Goal: Task Accomplishment & Management: Use online tool/utility

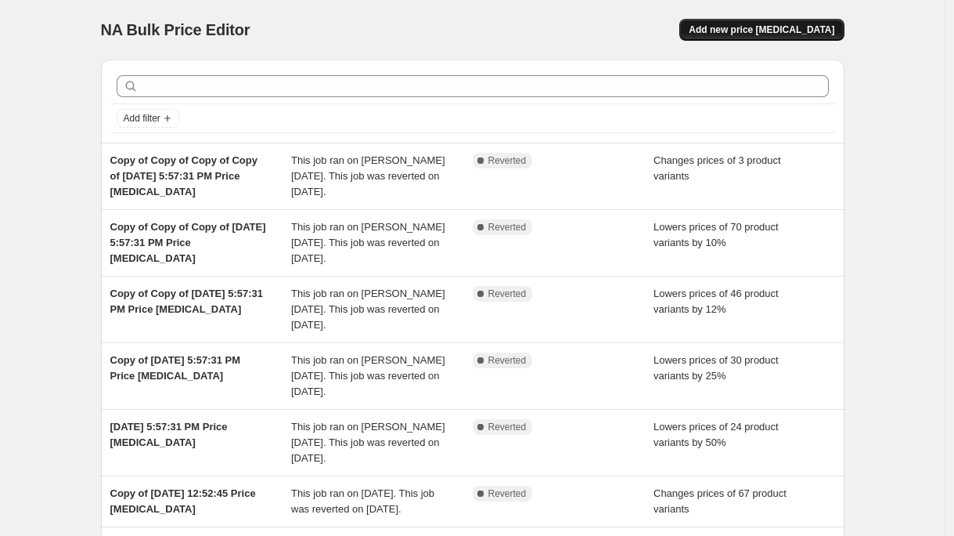
click at [776, 35] on span "Add new price [MEDICAL_DATA]" at bounding box center [762, 29] width 146 height 13
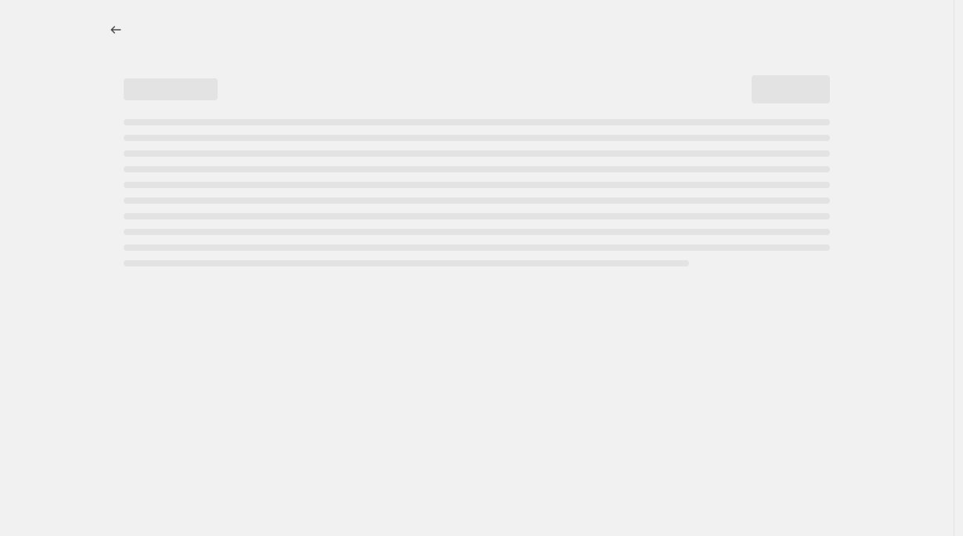
select select "percentage"
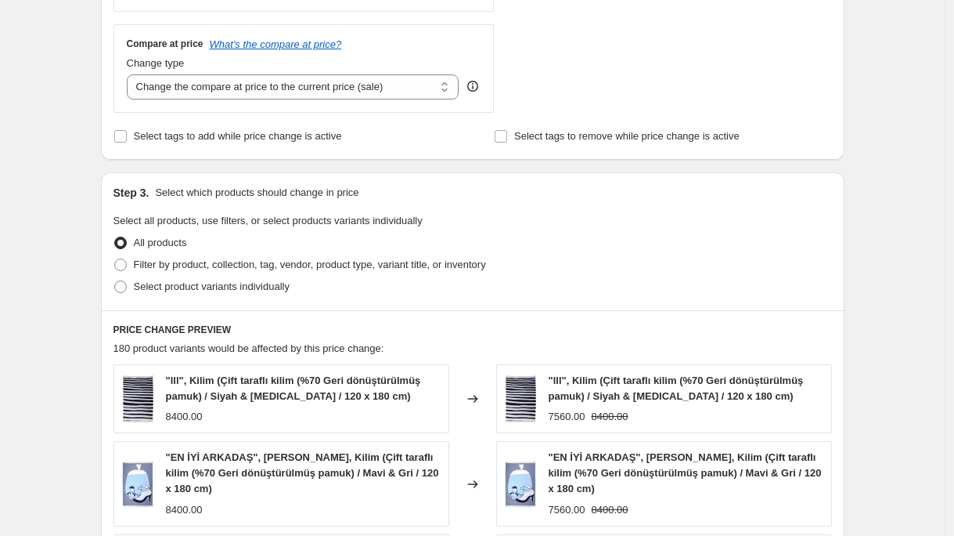
scroll to position [589, 0]
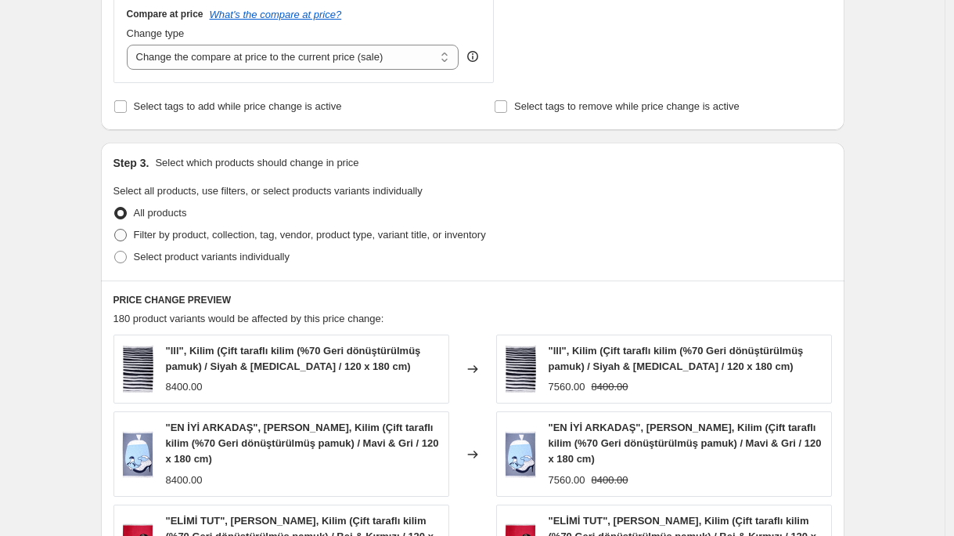
click at [123, 235] on span at bounding box center [120, 235] width 13 height 13
click at [115, 229] on input "Filter by product, collection, tag, vendor, product type, variant title, or inv…" at bounding box center [114, 229] width 1 height 1
radio input "true"
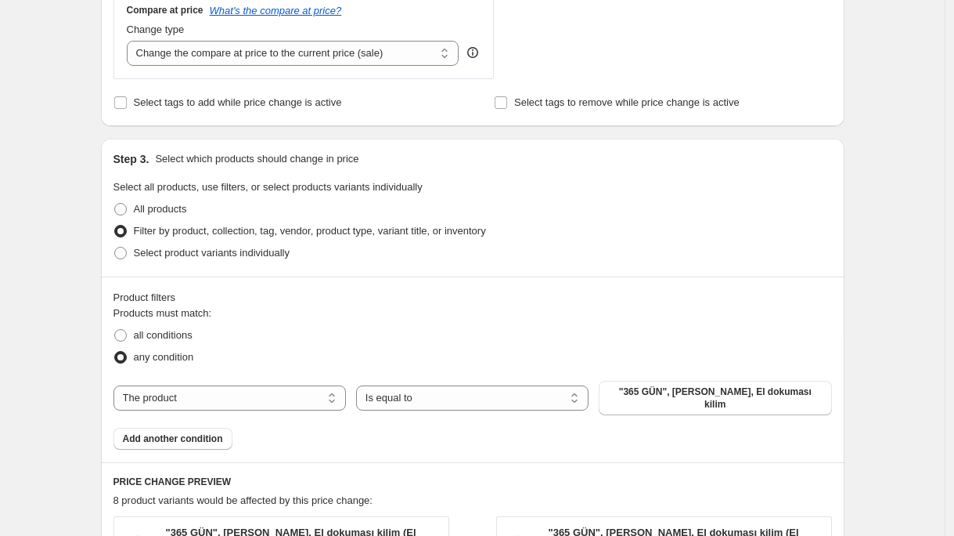
scroll to position [867, 0]
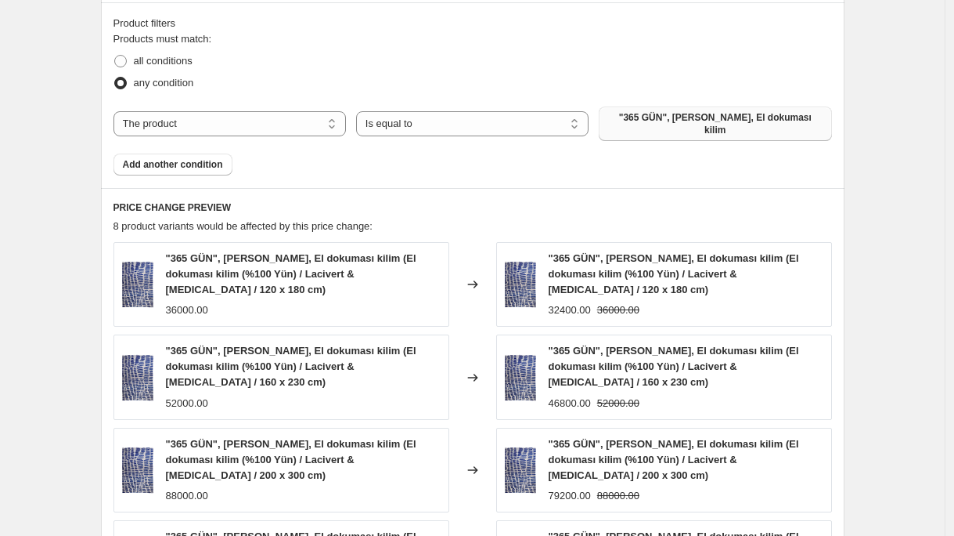
click at [667, 123] on span ""365 GÜN", Zeynep Adil, El dokuması kilim" at bounding box center [715, 123] width 214 height 25
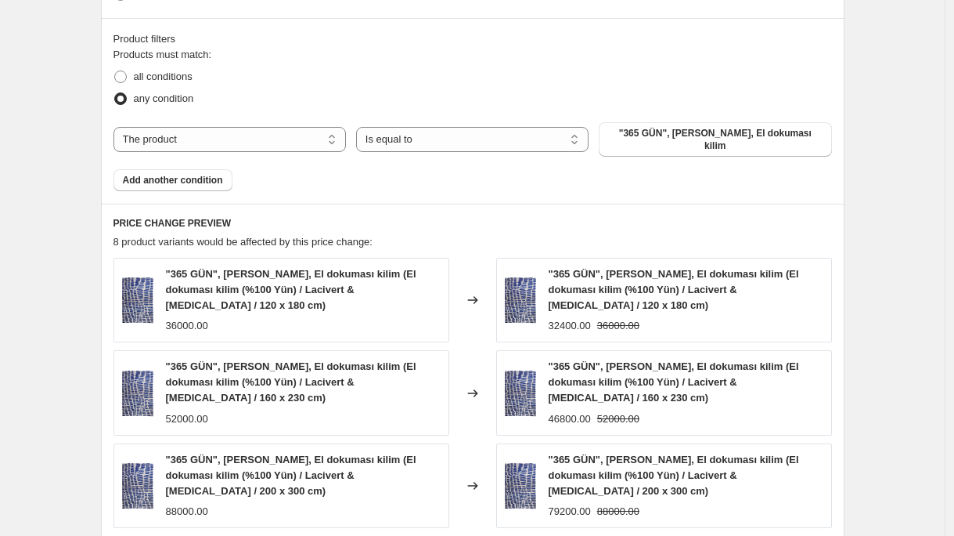
scroll to position [830, 0]
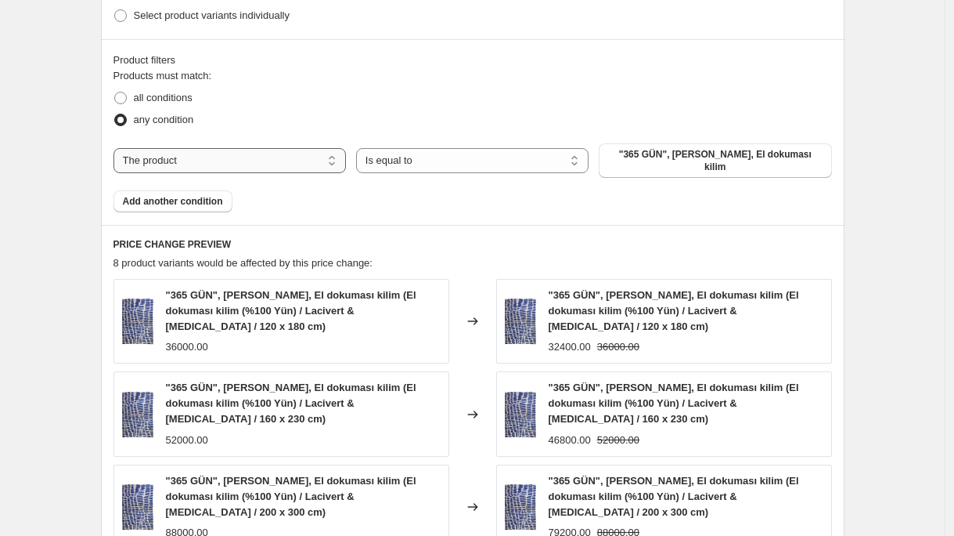
click at [330, 157] on select "The product The product's collection The product's tag The product's vendor The…" at bounding box center [230, 160] width 233 height 25
select select "collection"
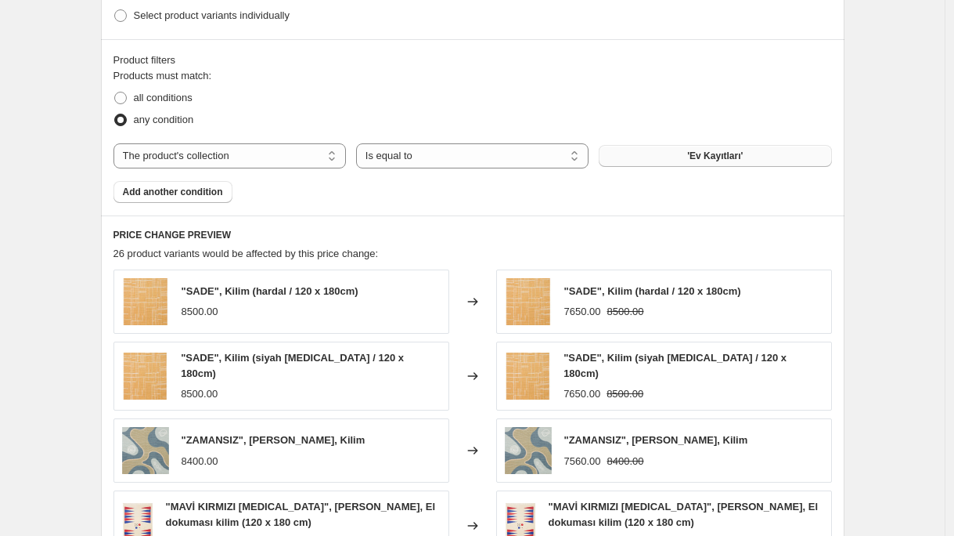
click at [748, 159] on button "'Ev Kayıtları'" at bounding box center [715, 156] width 233 height 22
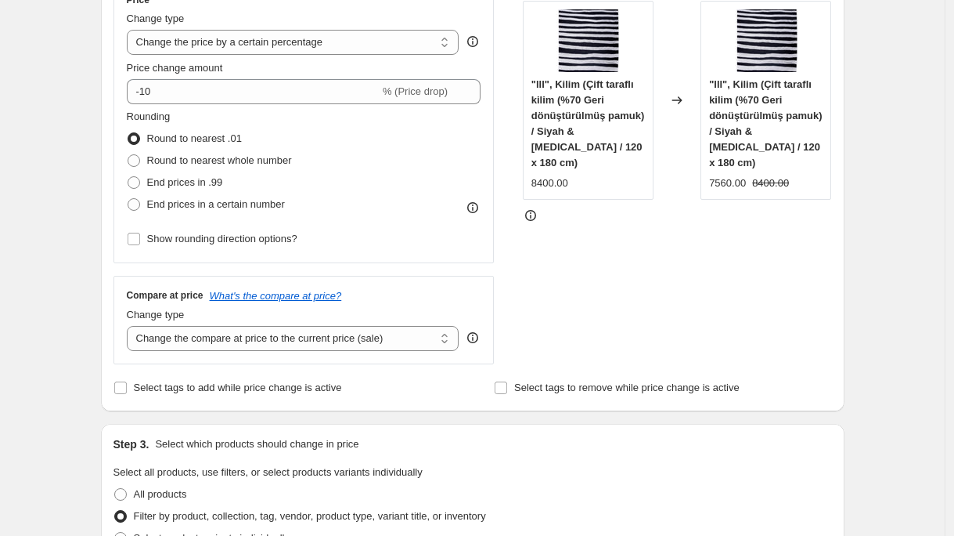
scroll to position [200, 0]
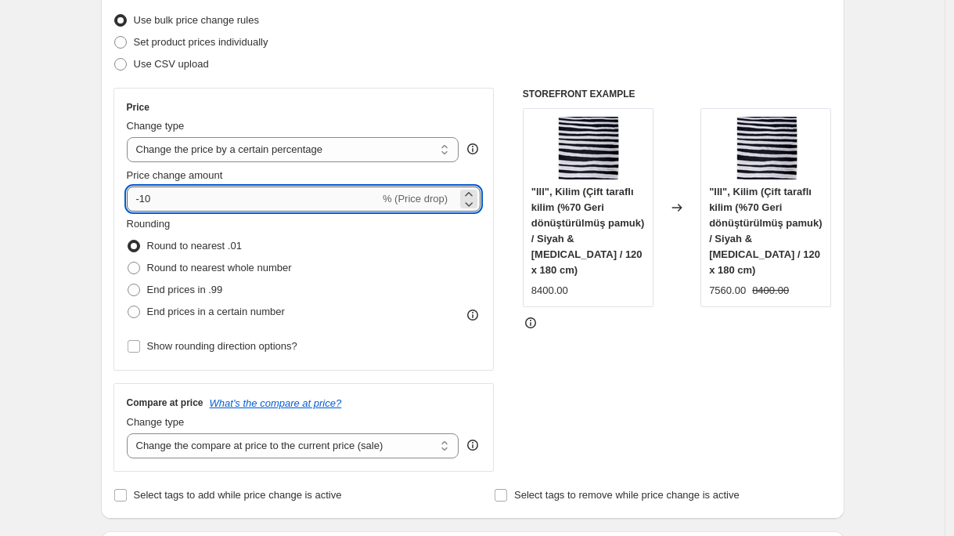
click at [215, 204] on input "-10" at bounding box center [253, 198] width 253 height 25
type input "-1"
click at [746, 367] on div "STOREFRONT EXAMPLE "lll", Kilim (Çift taraflı kilim (%70 Geri dönüştürülmüş pam…" at bounding box center [677, 280] width 309 height 384
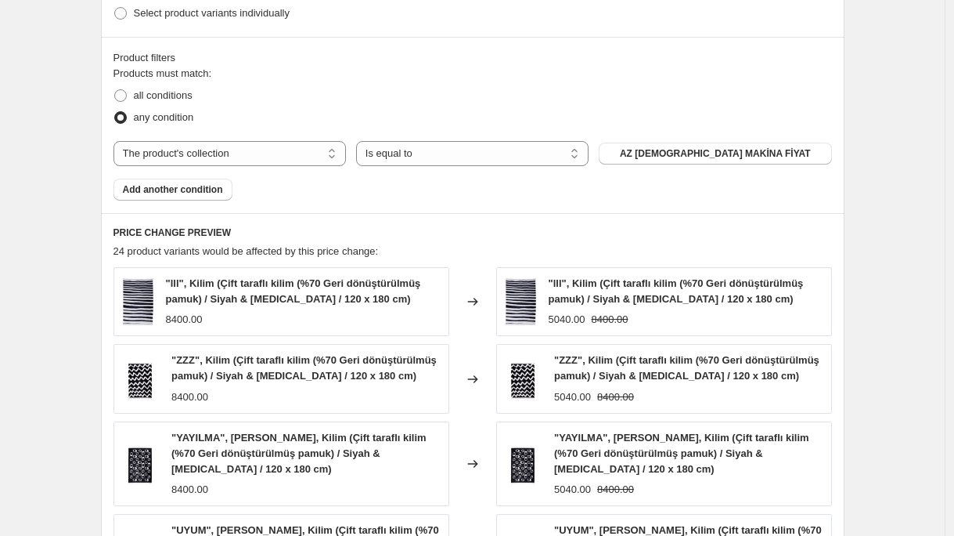
scroll to position [212, 0]
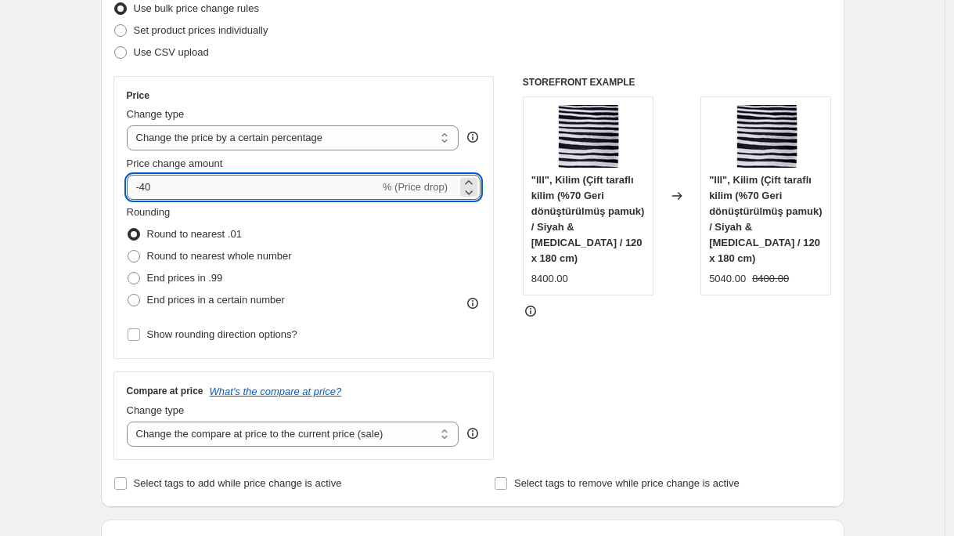
click at [193, 189] on input "-40" at bounding box center [253, 187] width 253 height 25
type input "-4"
click at [636, 386] on div "STOREFRONT EXAMPLE "lll", Kilim (Çift taraflı kilim (%70 Geri dönüştürülmüş pam…" at bounding box center [677, 268] width 309 height 384
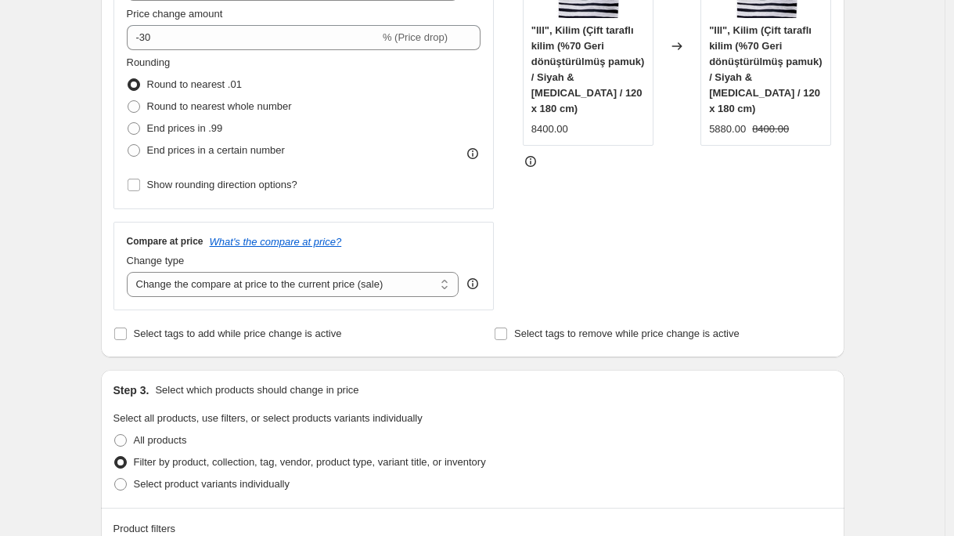
scroll to position [49, 0]
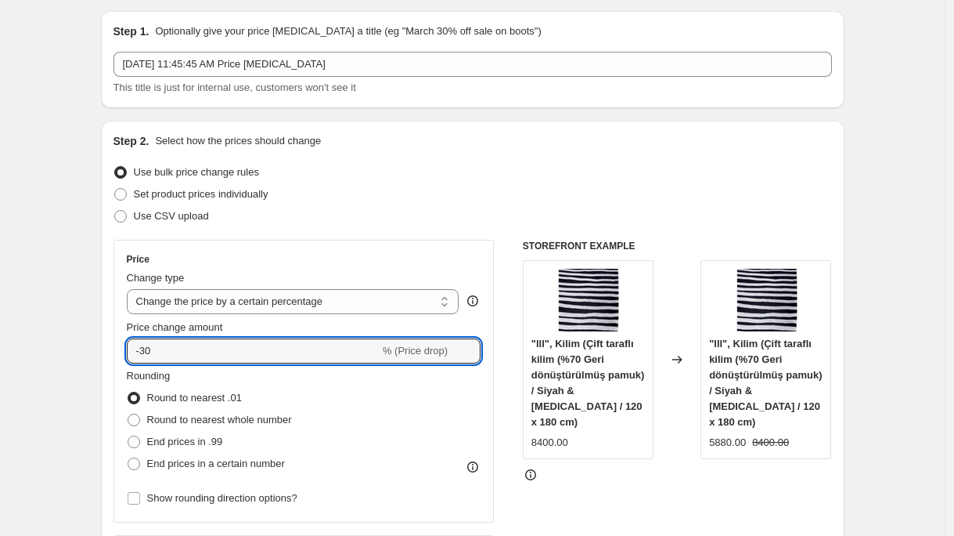
click at [178, 363] on div "Price Change type Change the price to a certain amount Change the price by a ce…" at bounding box center [304, 381] width 355 height 256
type input "-3"
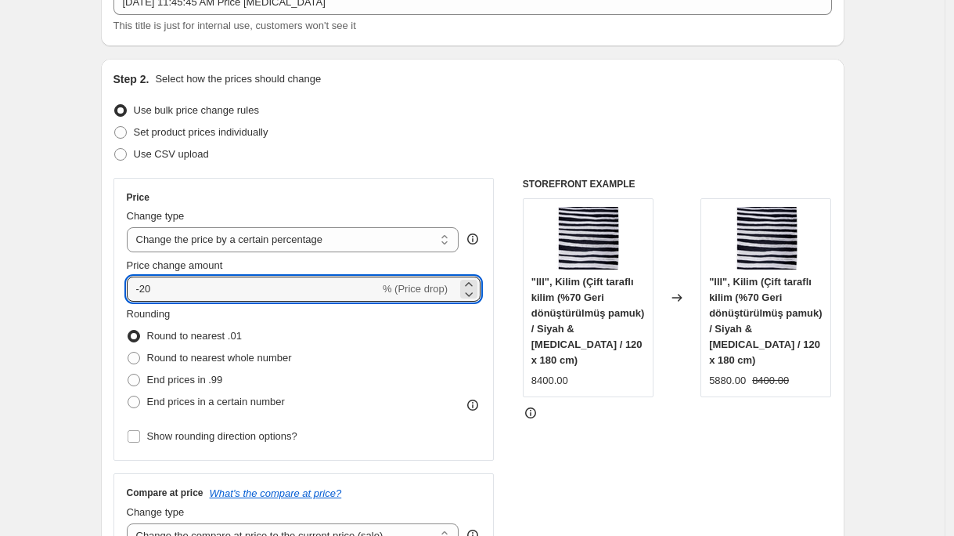
scroll to position [74, 0]
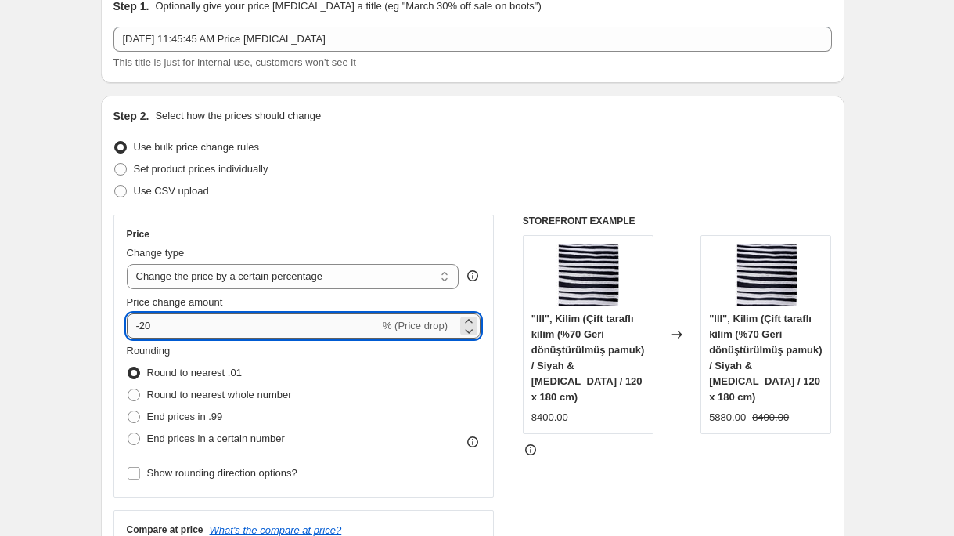
click at [208, 323] on input "-20" at bounding box center [253, 325] width 253 height 25
type input "-2"
type input "-40"
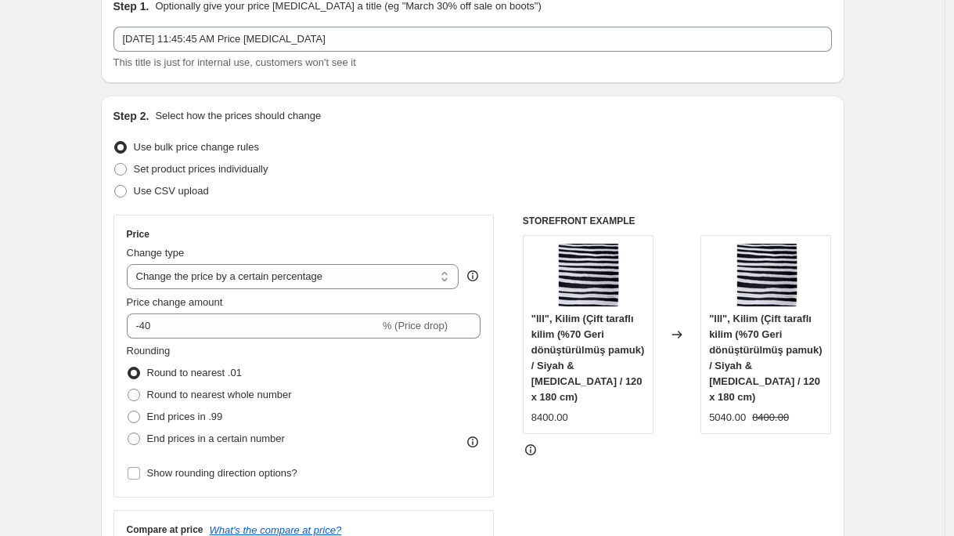
click at [560, 467] on div "STOREFRONT EXAMPLE "lll", Kilim (Çift taraflı kilim (%70 Geri dönüştürülmüş pam…" at bounding box center [677, 407] width 309 height 384
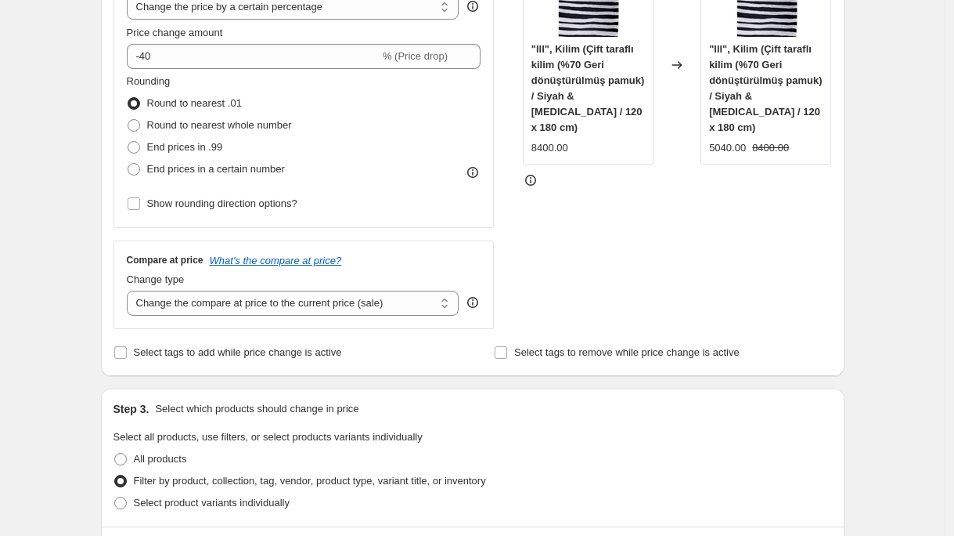
scroll to position [328, 0]
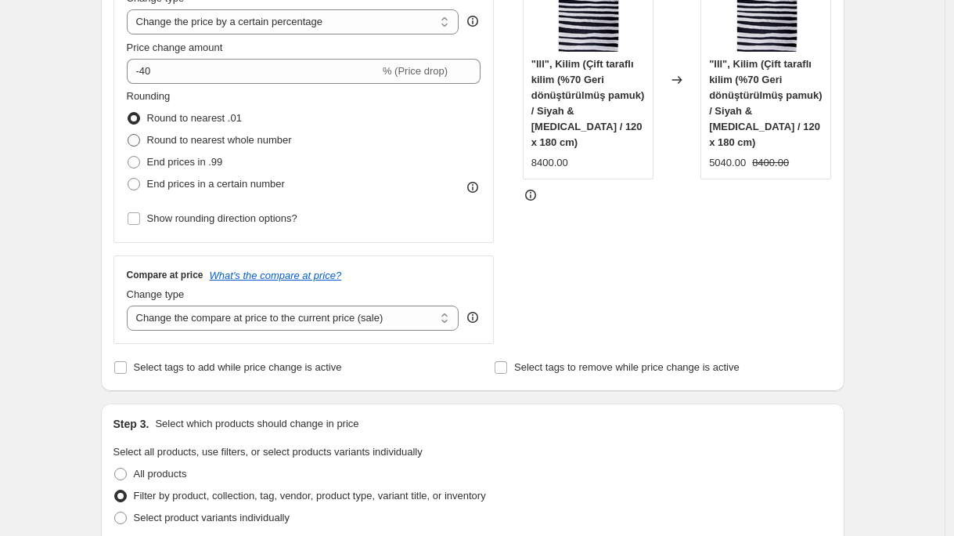
click at [138, 145] on span at bounding box center [134, 140] width 13 height 13
click at [128, 135] on input "Round to nearest whole number" at bounding box center [128, 134] width 1 height 1
radio input "true"
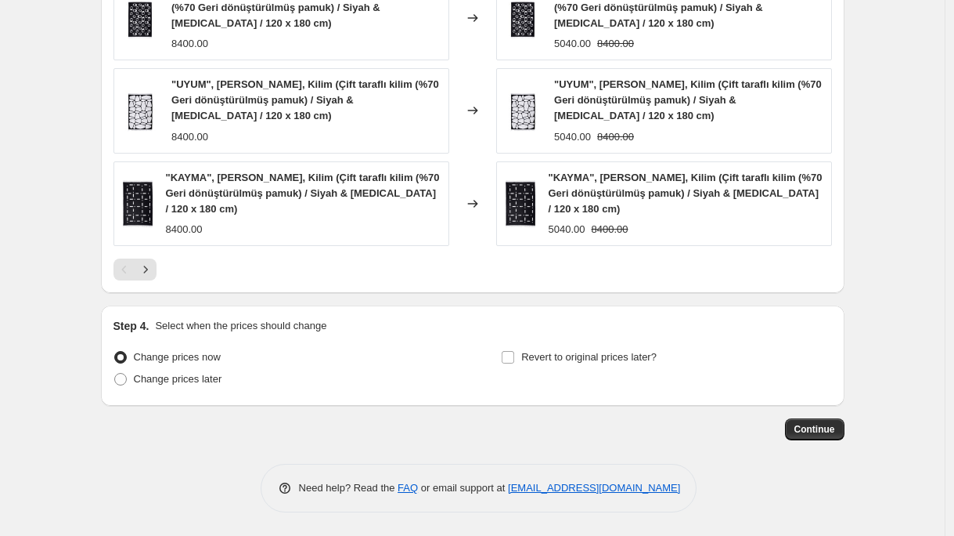
scroll to position [99, 0]
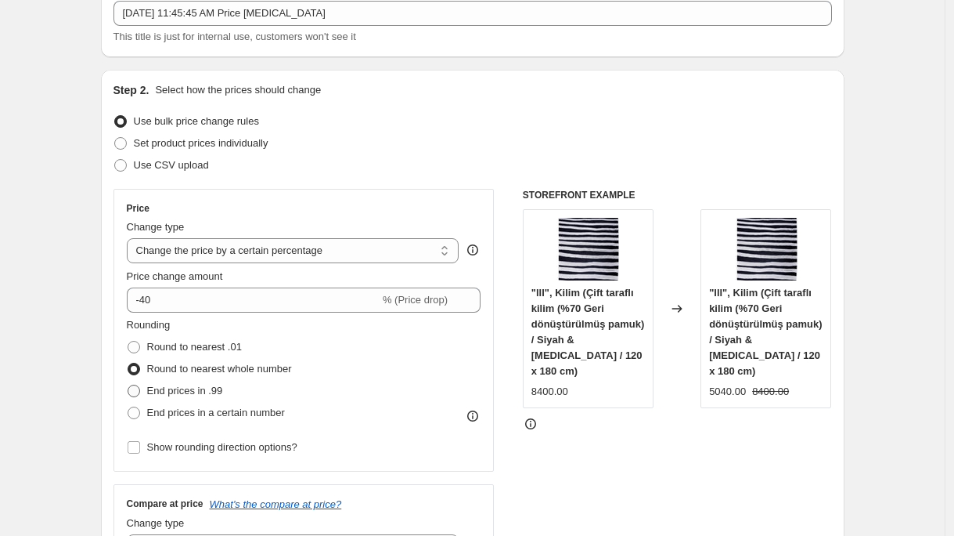
click at [138, 390] on span at bounding box center [134, 390] width 13 height 13
click at [128, 385] on input "End prices in .99" at bounding box center [128, 384] width 1 height 1
radio input "true"
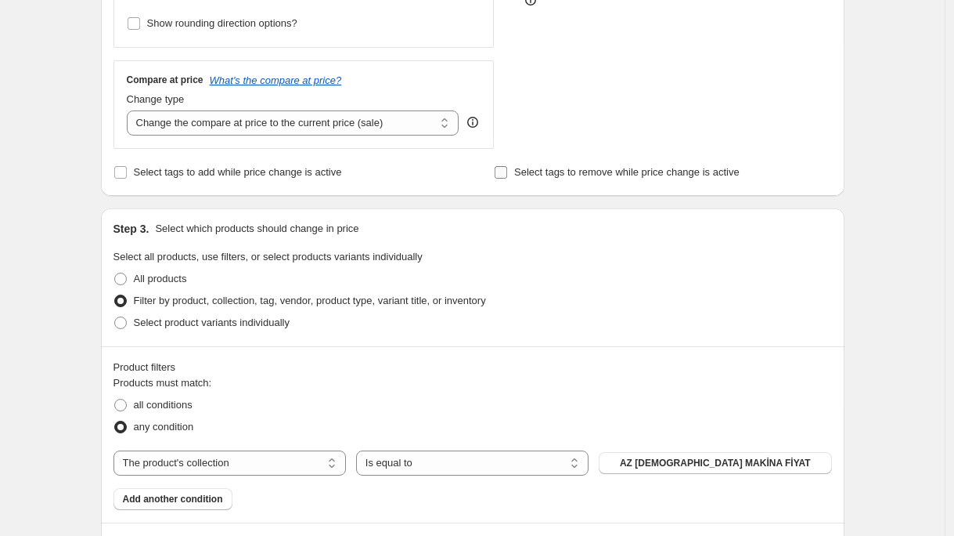
scroll to position [341, 0]
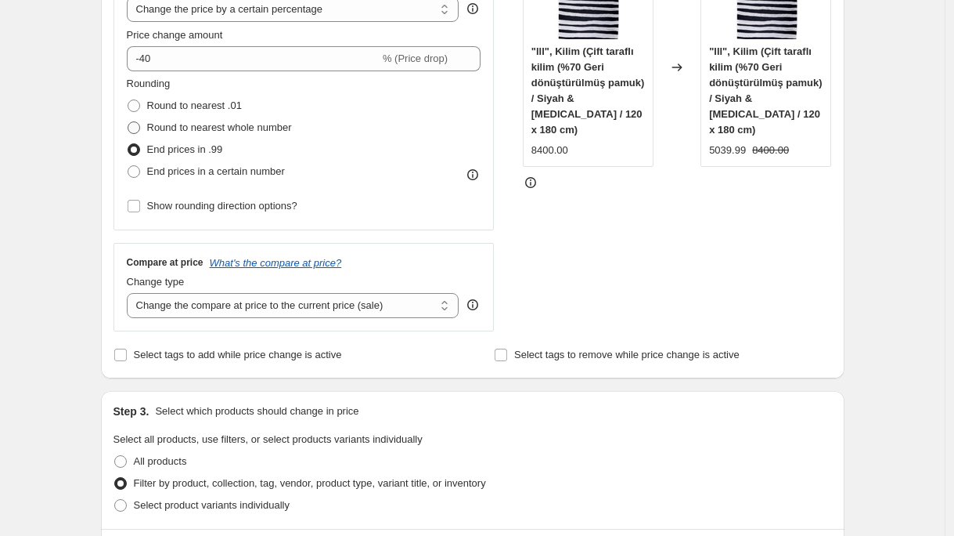
click at [137, 124] on span at bounding box center [134, 127] width 13 height 13
click at [128, 122] on input "Round to nearest whole number" at bounding box center [128, 121] width 1 height 1
radio input "true"
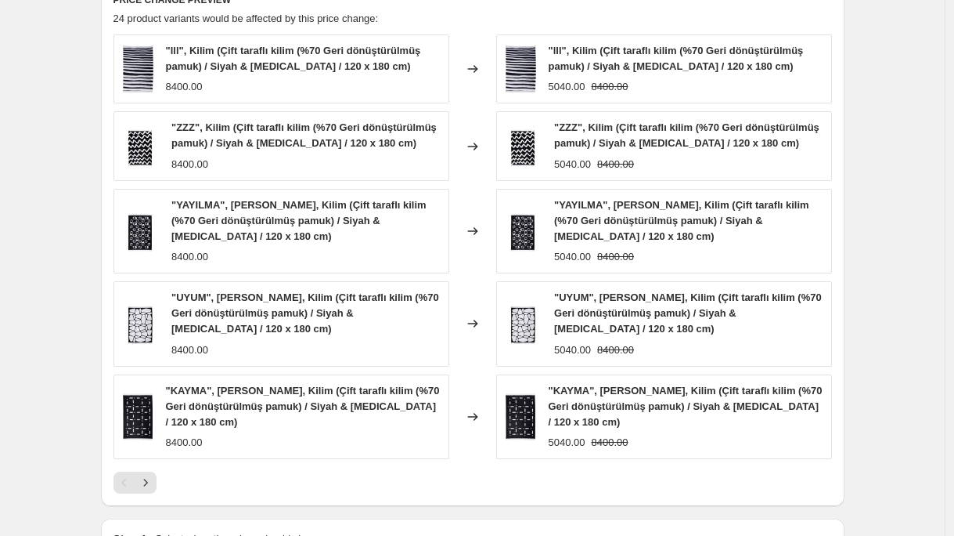
scroll to position [1278, 0]
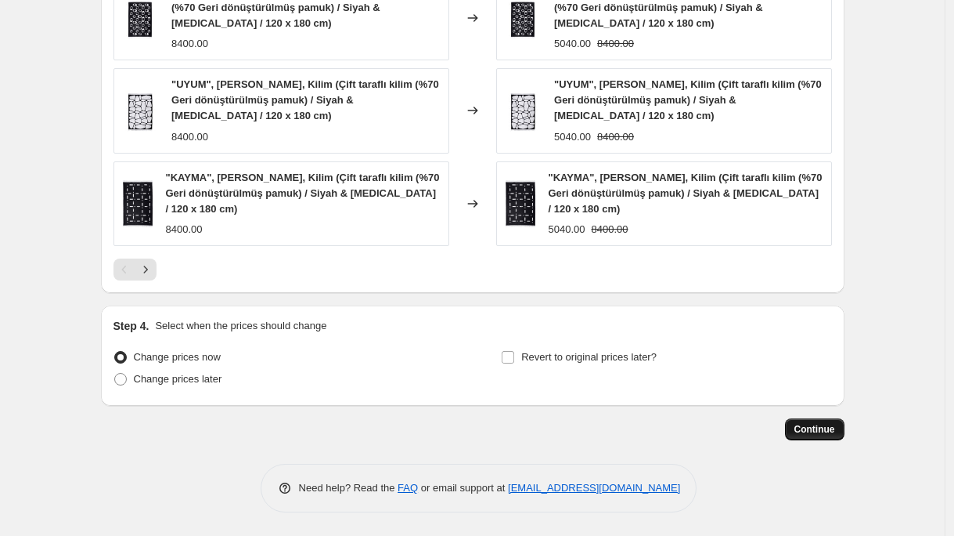
click at [815, 430] on span "Continue" at bounding box center [815, 429] width 41 height 13
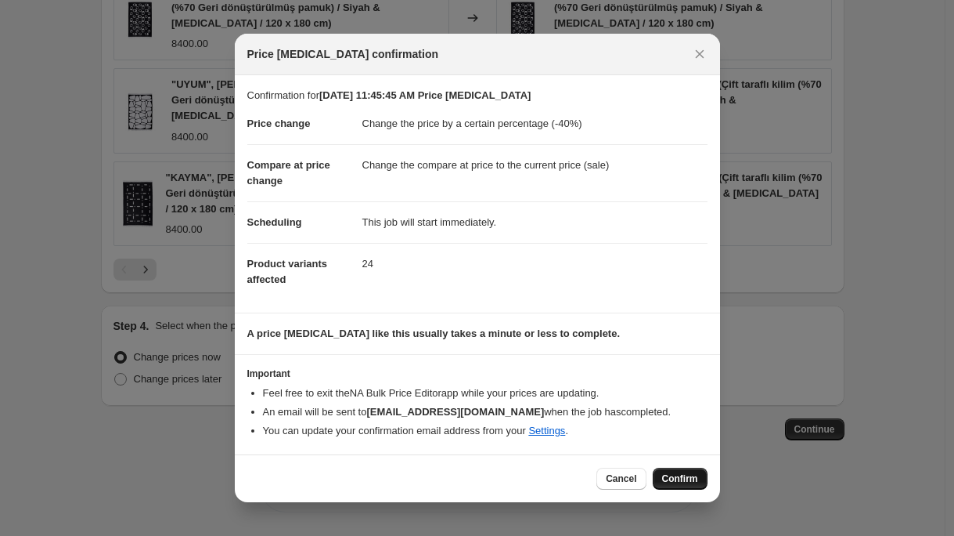
click at [673, 481] on span "Confirm" at bounding box center [680, 478] width 36 height 13
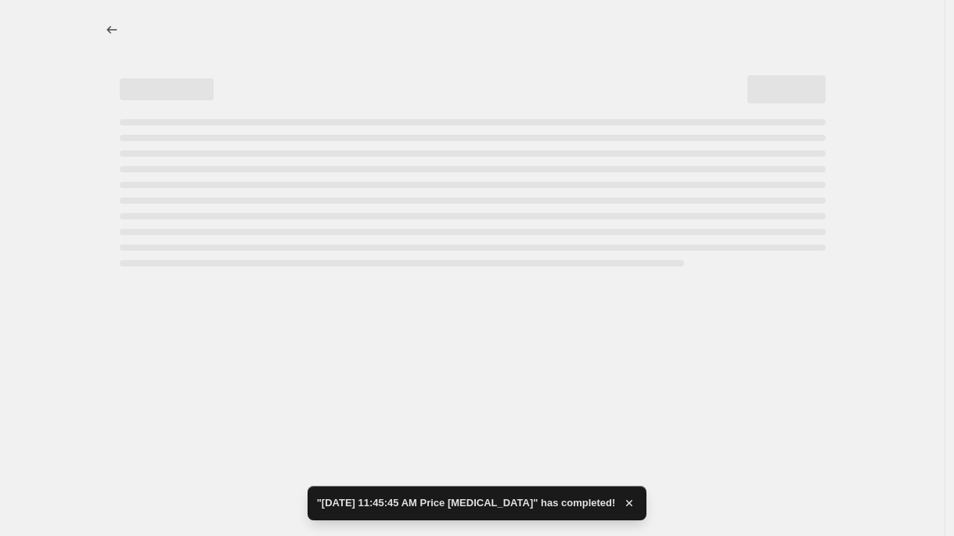
select select "percentage"
select select "collection"
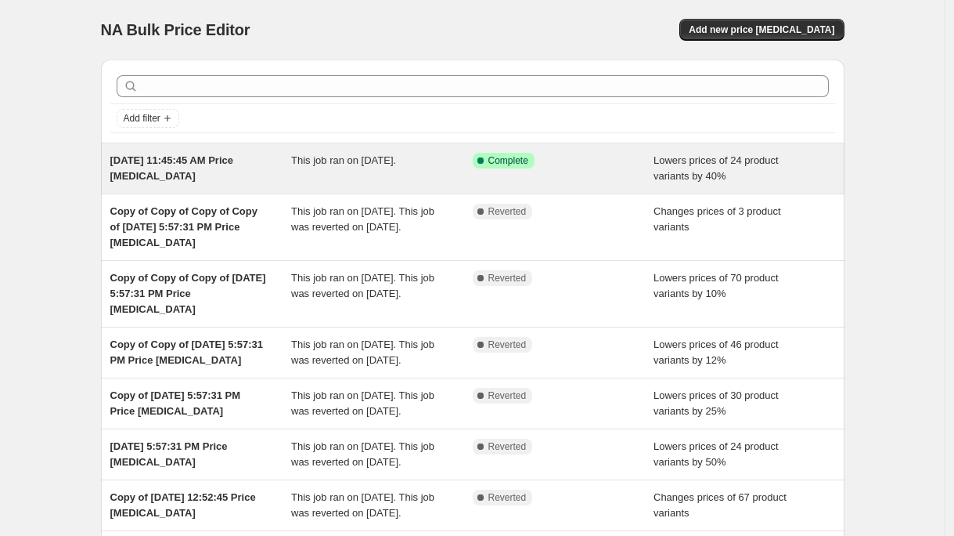
click at [385, 162] on span "This job ran on [DATE]." at bounding box center [343, 160] width 105 height 12
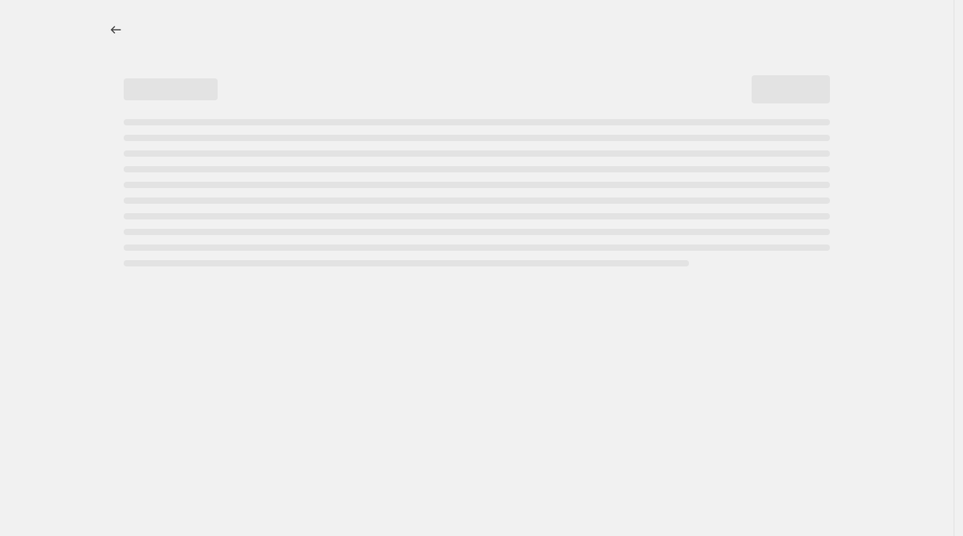
select select "percentage"
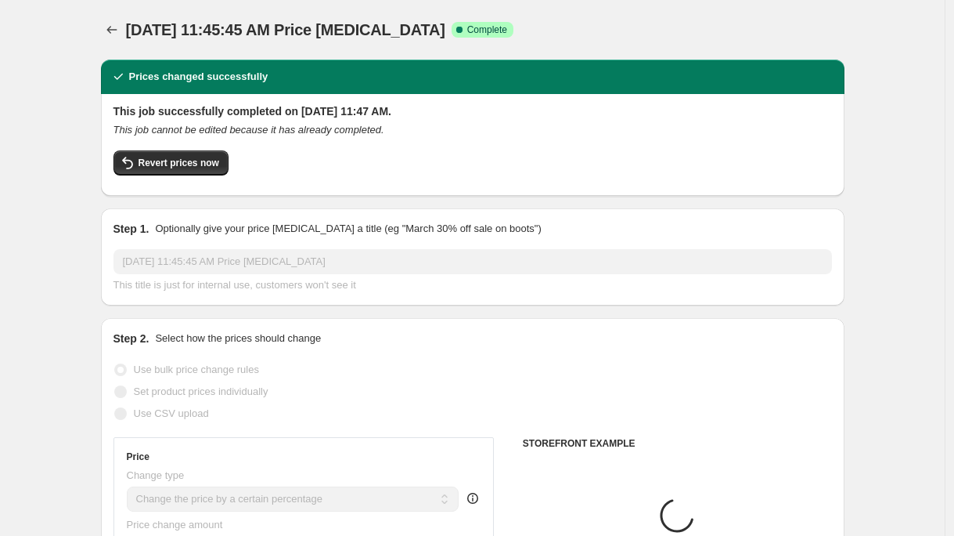
select select "collection"
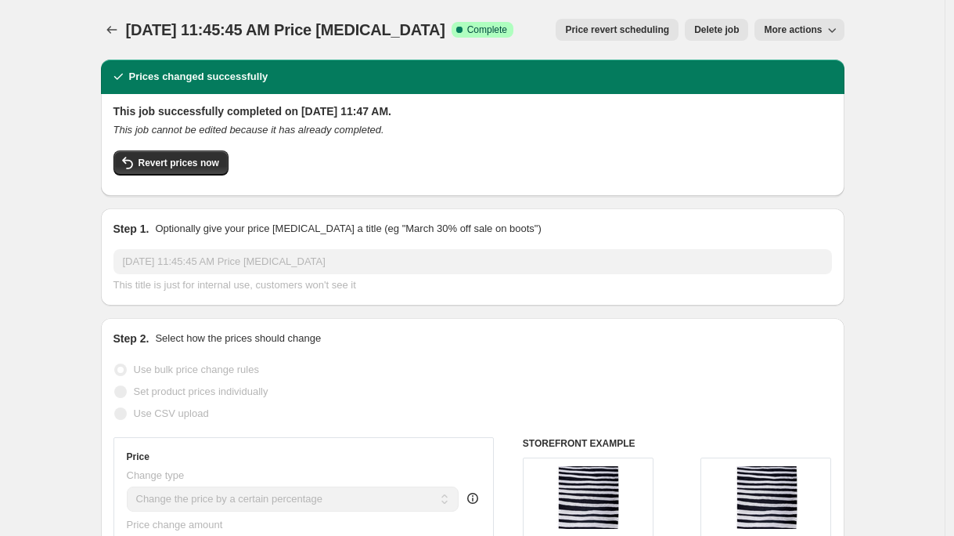
click at [821, 32] on span "More actions" at bounding box center [793, 29] width 58 height 13
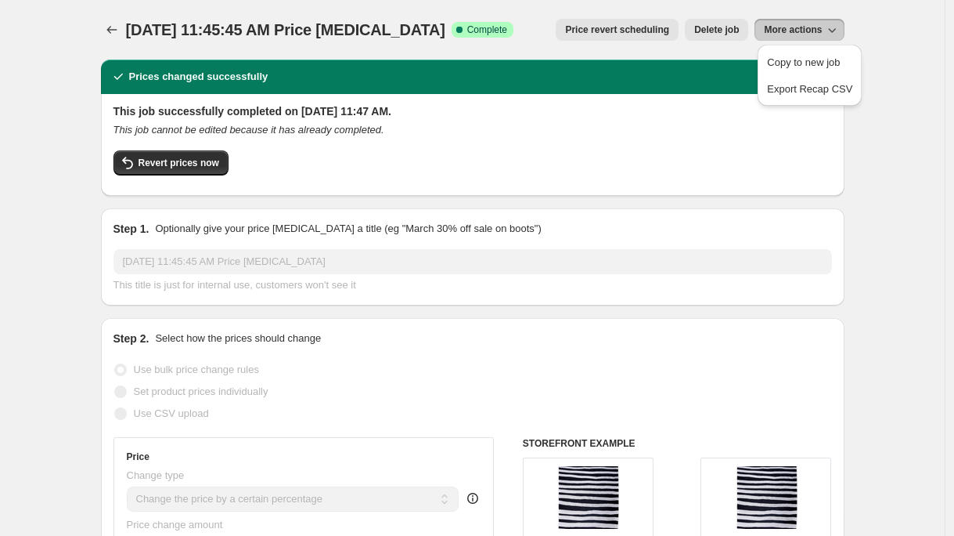
click at [707, 29] on span "Delete job" at bounding box center [716, 29] width 45 height 13
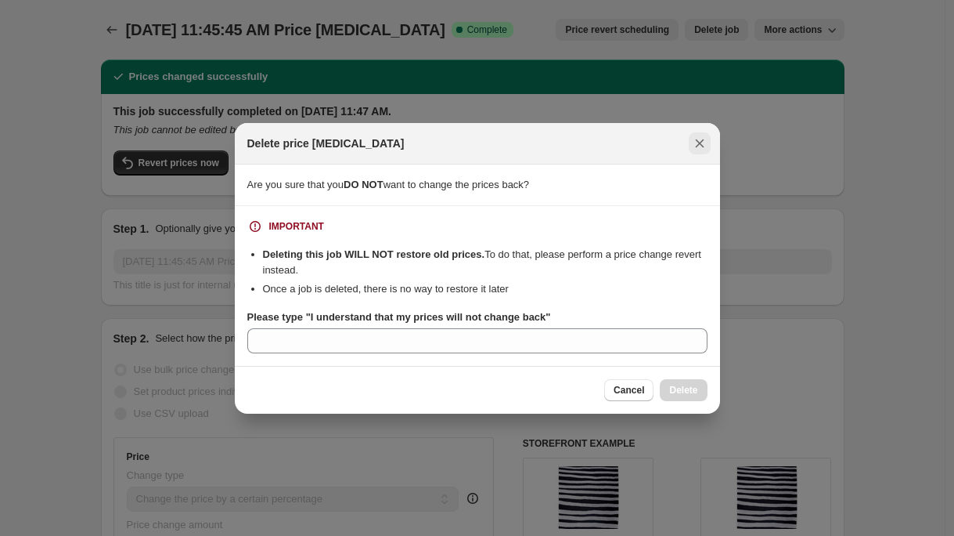
click at [693, 141] on icon "Close" at bounding box center [700, 143] width 16 height 16
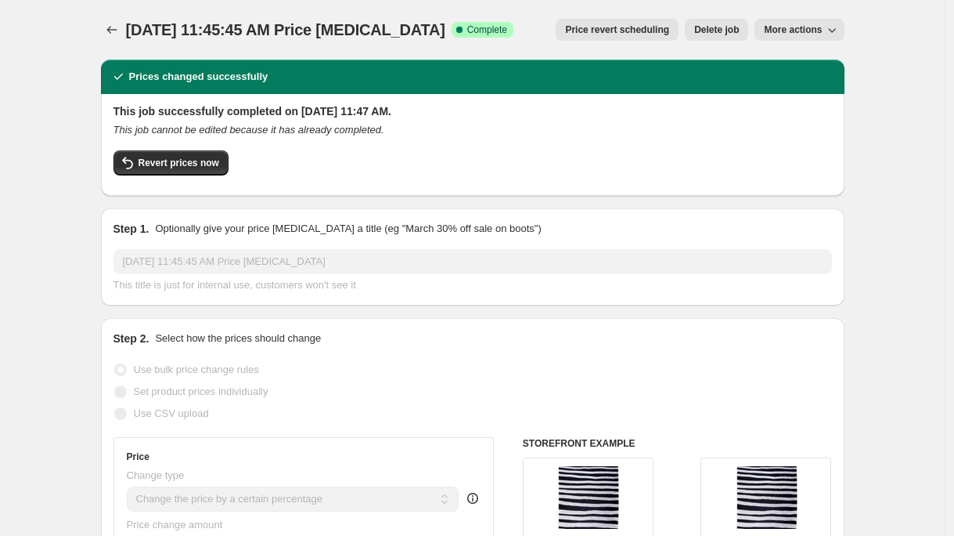
click at [840, 26] on icon "button" at bounding box center [832, 30] width 16 height 16
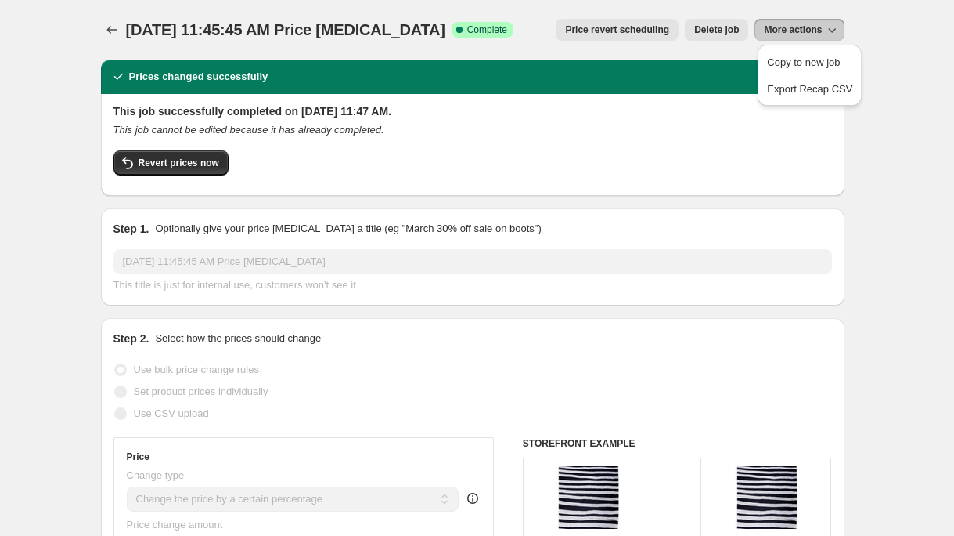
click at [840, 26] on icon "button" at bounding box center [832, 30] width 16 height 16
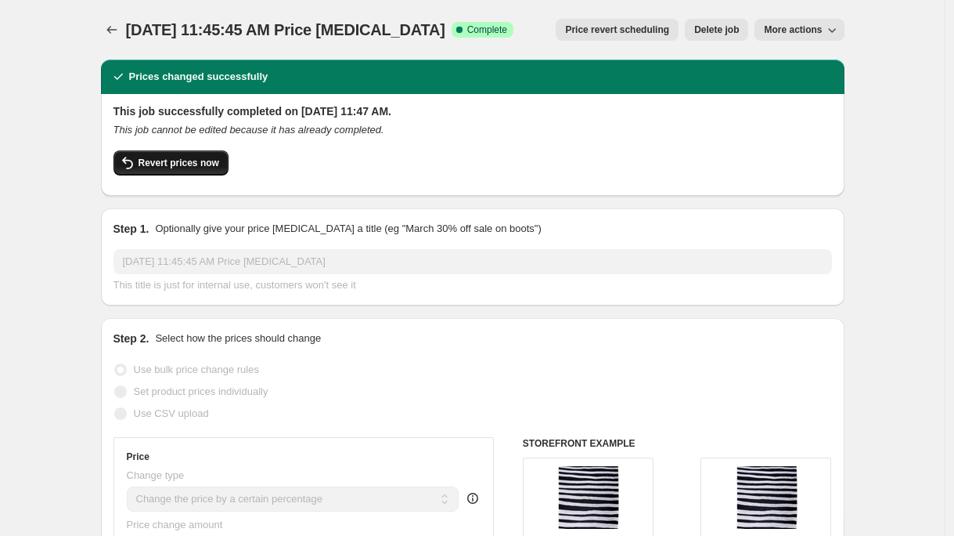
click at [171, 167] on span "Revert prices now" at bounding box center [179, 163] width 81 height 13
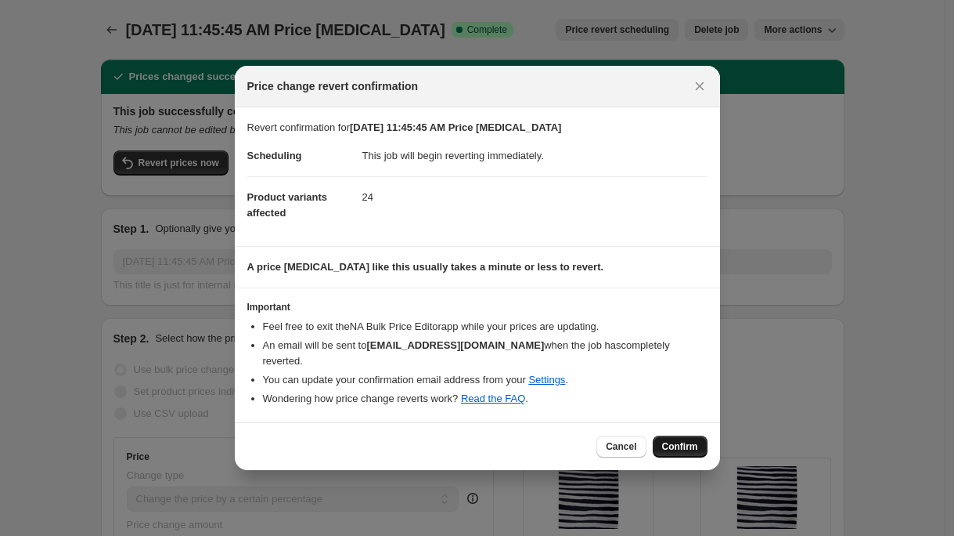
click at [676, 440] on span "Confirm" at bounding box center [680, 446] width 36 height 13
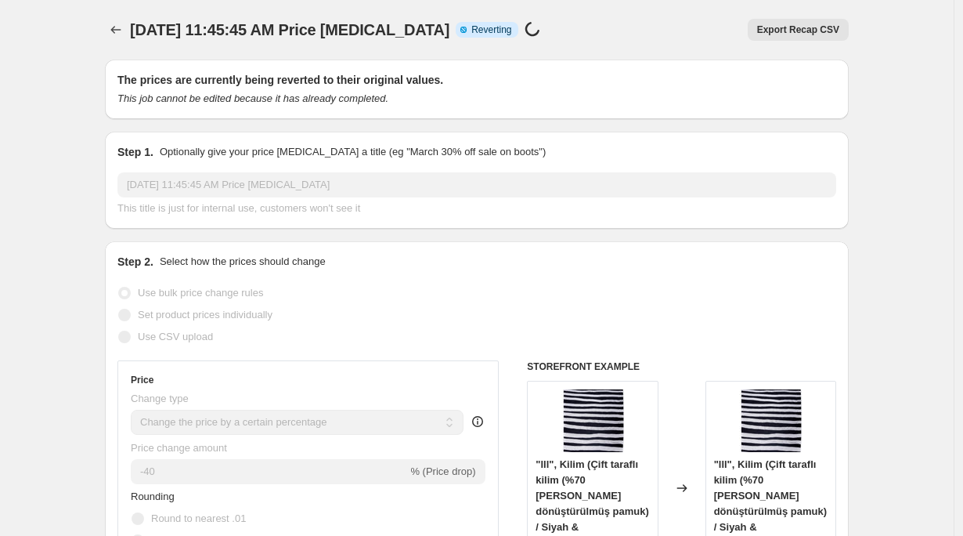
select select "percentage"
select select "collection"
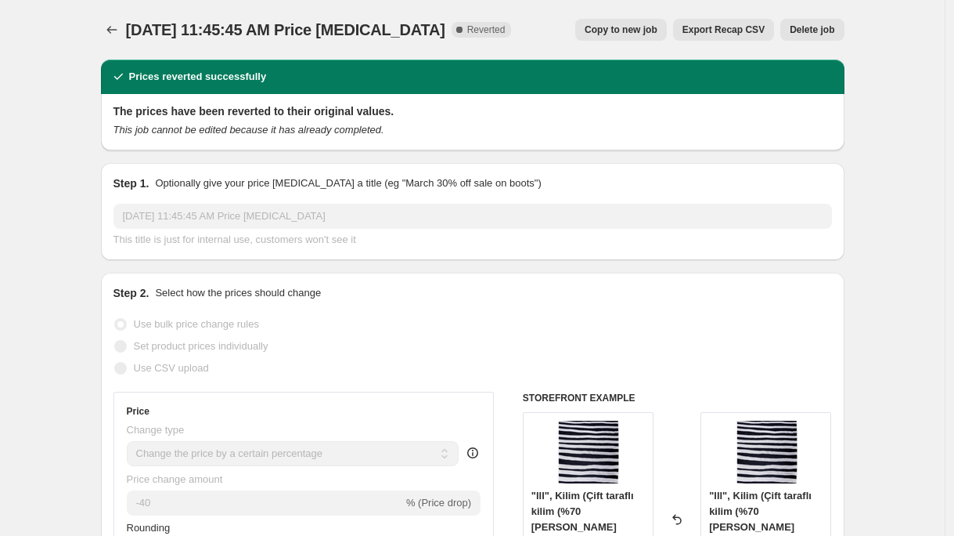
click at [623, 25] on span "Copy to new job" at bounding box center [621, 29] width 73 height 13
select select "percentage"
select select "collection"
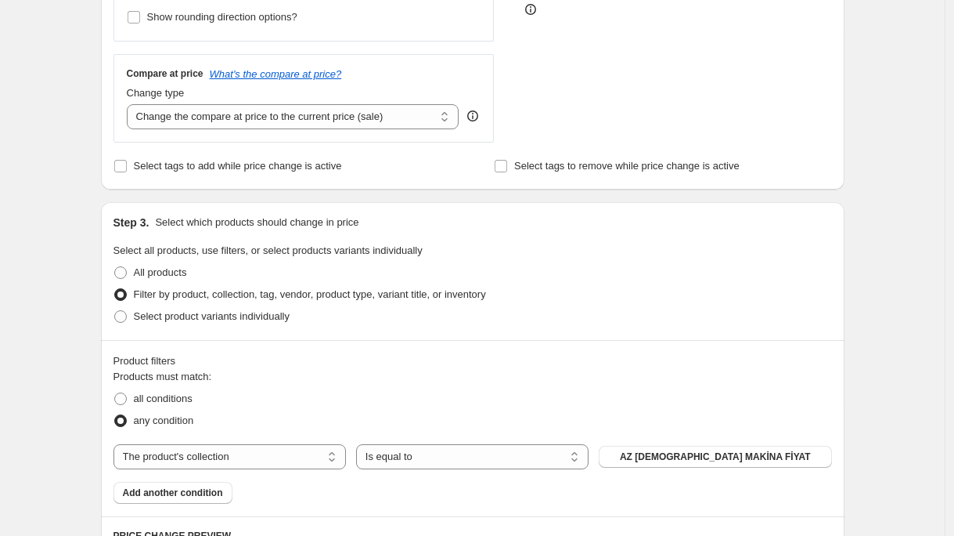
scroll to position [790, 0]
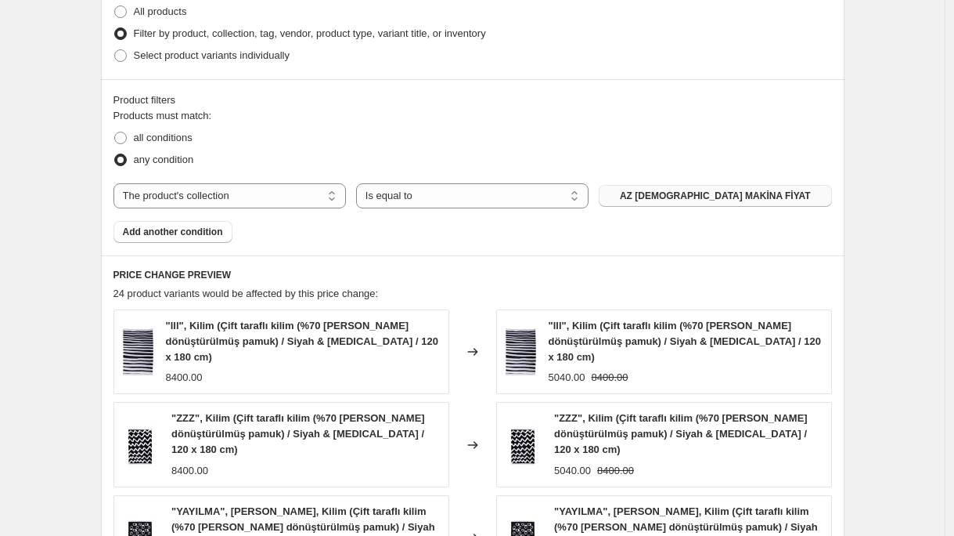
click at [792, 193] on button "AZ [DEMOGRAPHIC_DATA] MAKİNA FİYAT" at bounding box center [715, 196] width 233 height 22
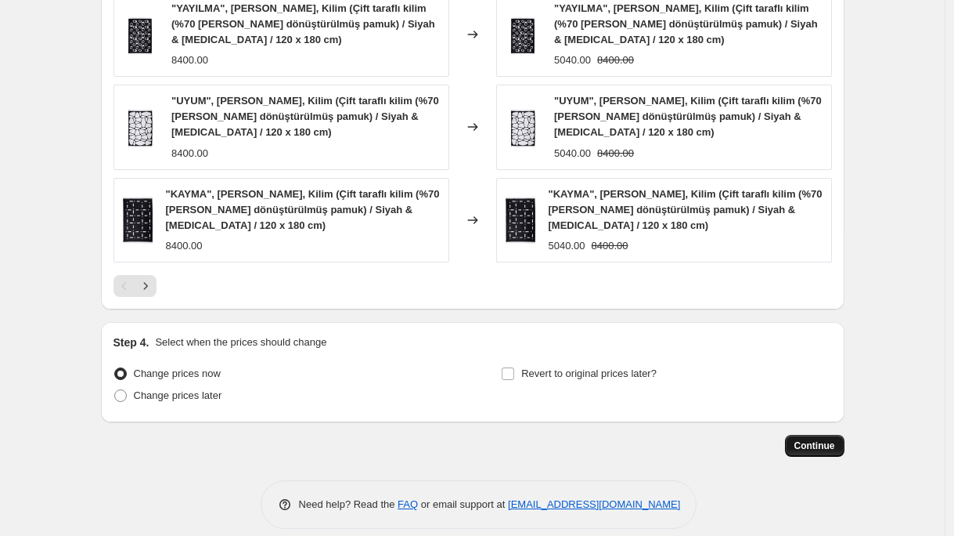
scroll to position [1293, 0]
click at [829, 438] on span "Continue" at bounding box center [815, 444] width 41 height 13
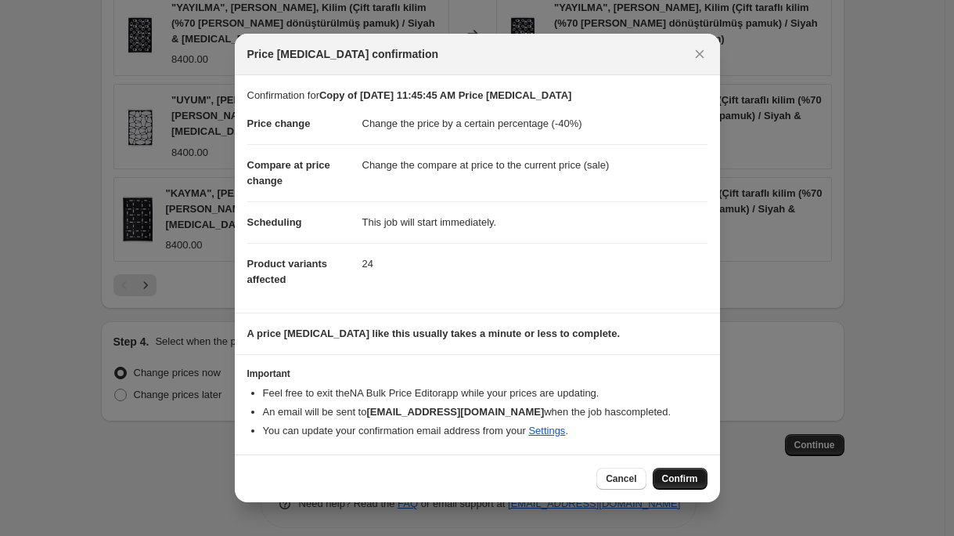
click at [695, 479] on span "Confirm" at bounding box center [680, 478] width 36 height 13
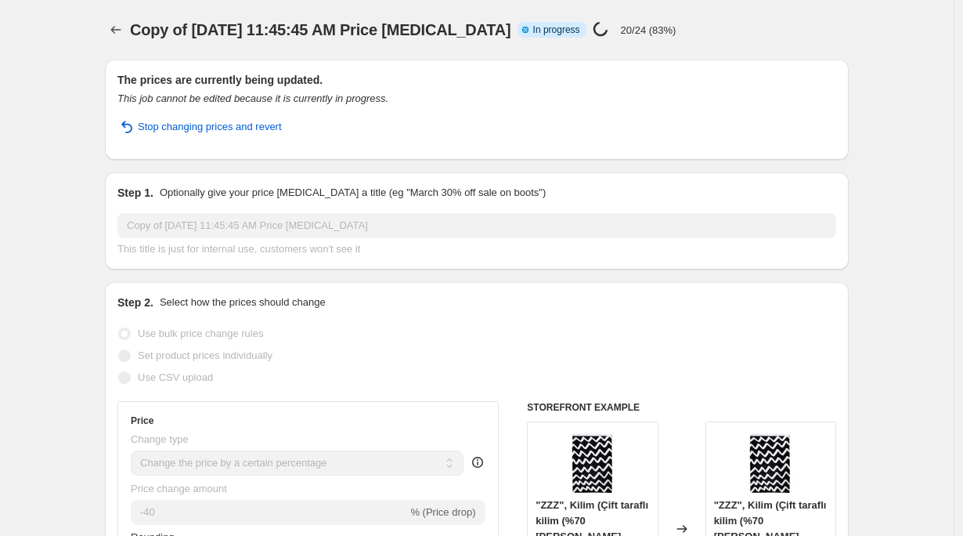
select select "percentage"
select select "collection"
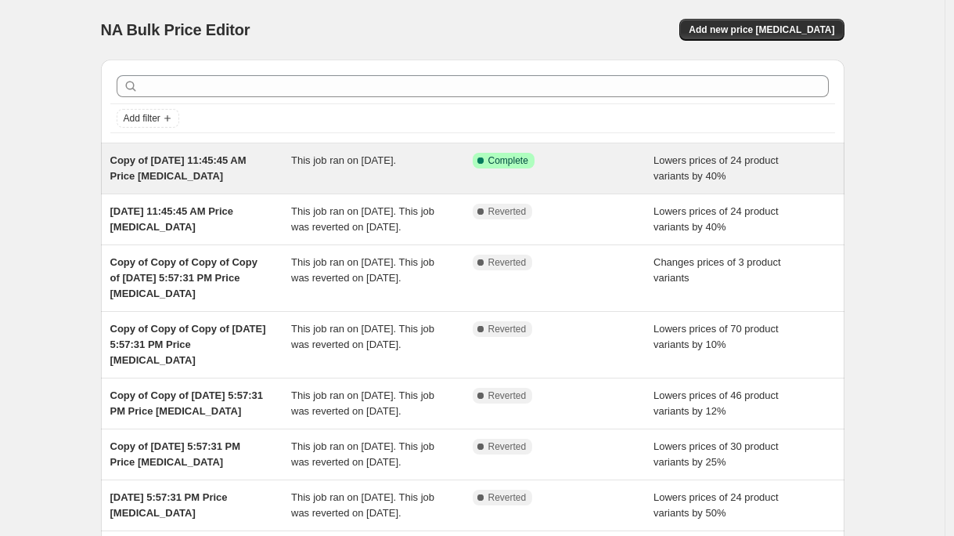
click at [708, 175] on span "Lowers prices of 24 product variants by 40%" at bounding box center [716, 167] width 125 height 27
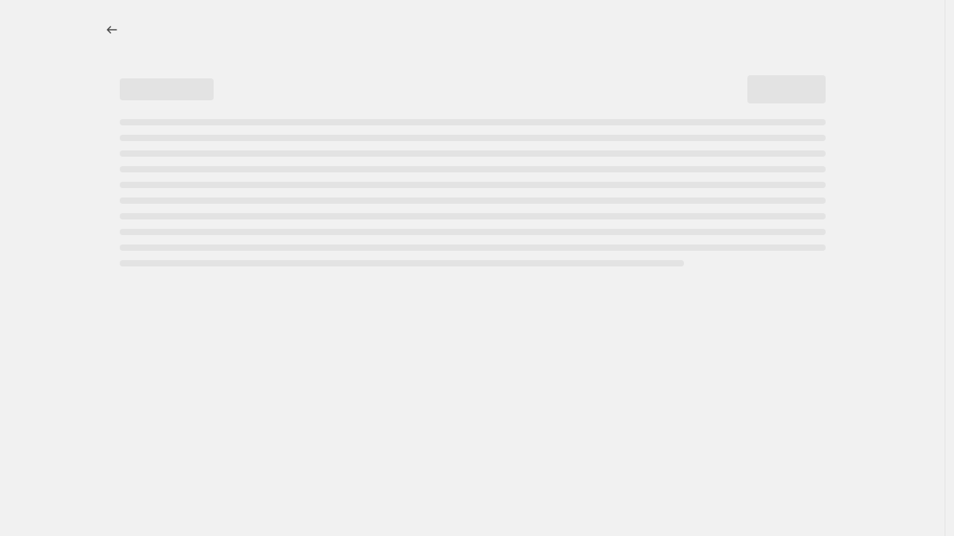
select select "percentage"
select select "collection"
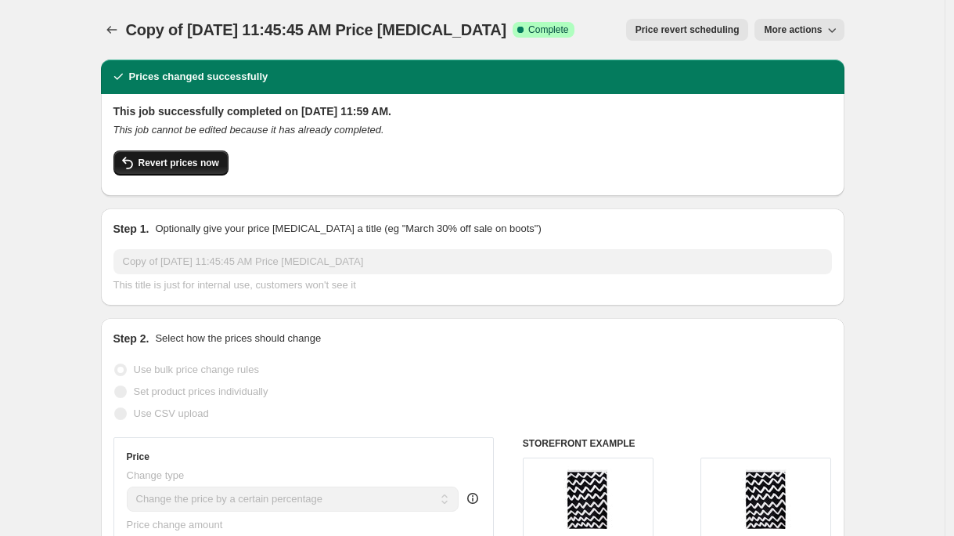
click at [194, 164] on span "Revert prices now" at bounding box center [179, 163] width 81 height 13
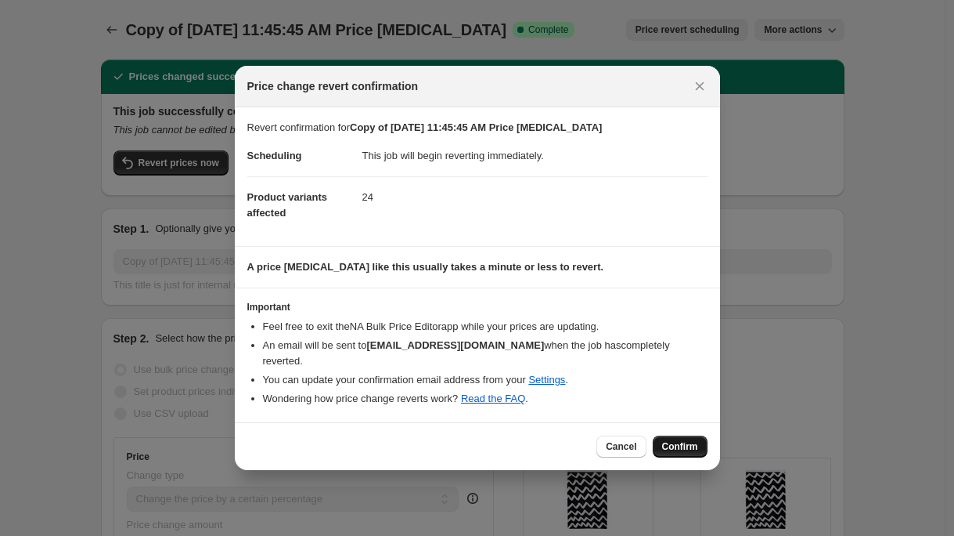
click at [691, 440] on span "Confirm" at bounding box center [680, 446] width 36 height 13
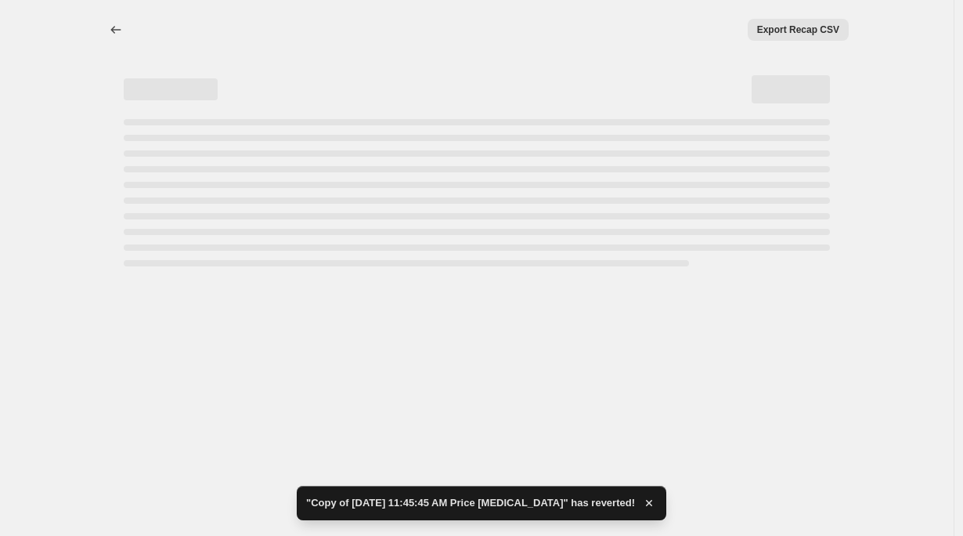
select select "percentage"
select select "collection"
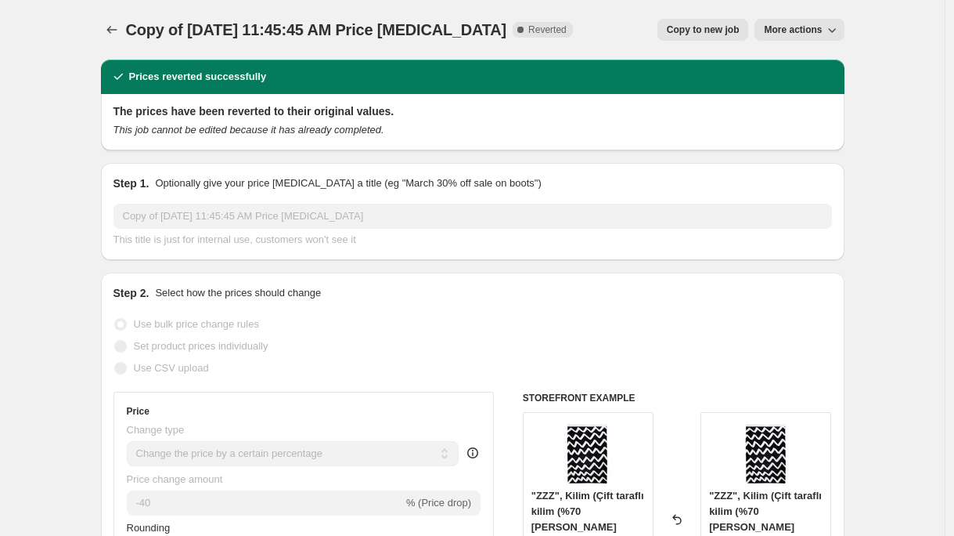
click at [697, 24] on span "Copy to new job" at bounding box center [703, 29] width 73 height 13
select select "percentage"
select select "collection"
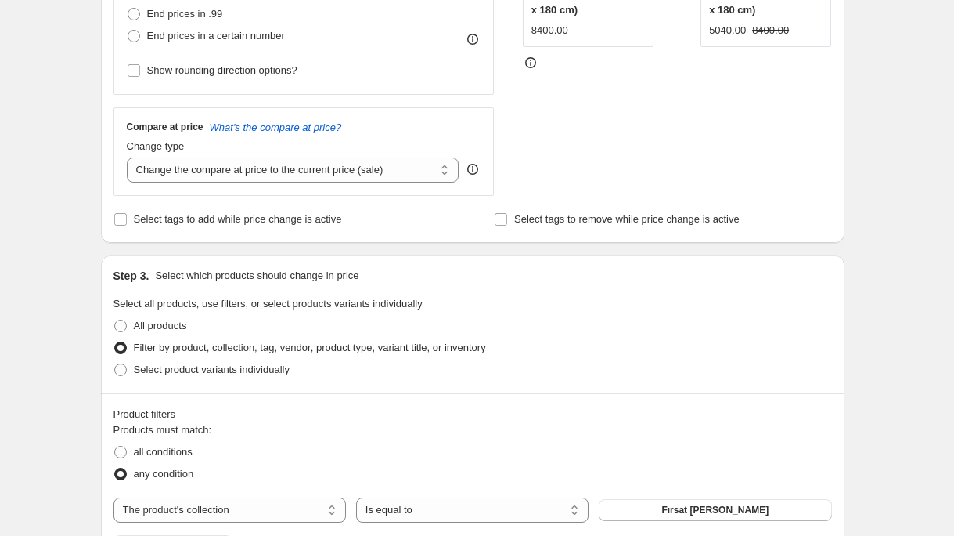
scroll to position [671, 0]
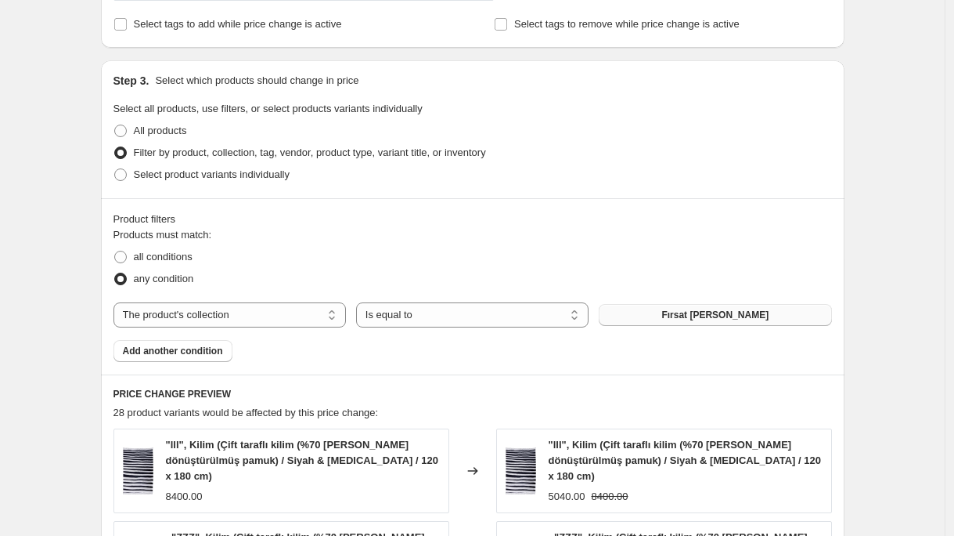
click at [762, 318] on button "Fırsat Kilim Köşesi" at bounding box center [715, 315] width 233 height 22
click at [750, 314] on span "Fırsat Kilim Köşesi" at bounding box center [715, 314] width 107 height 13
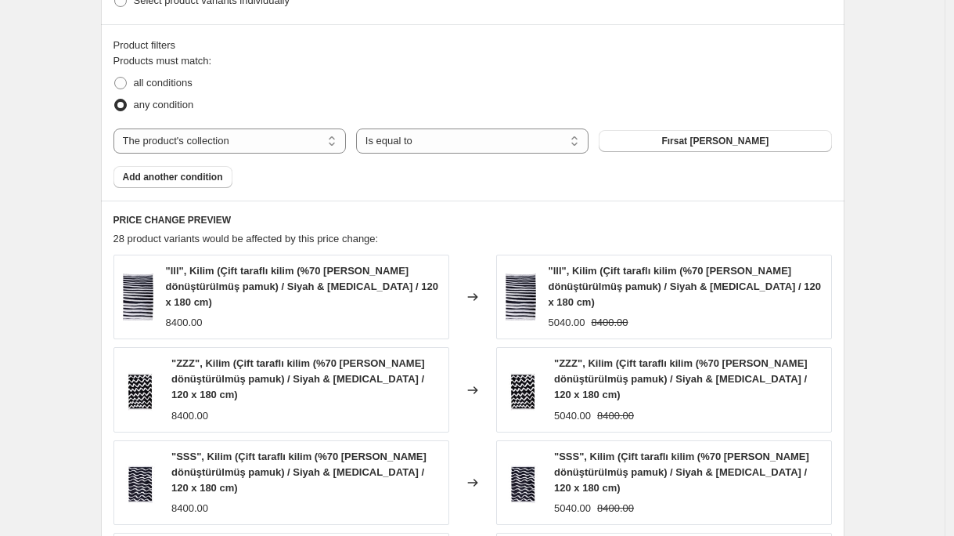
scroll to position [1235, 0]
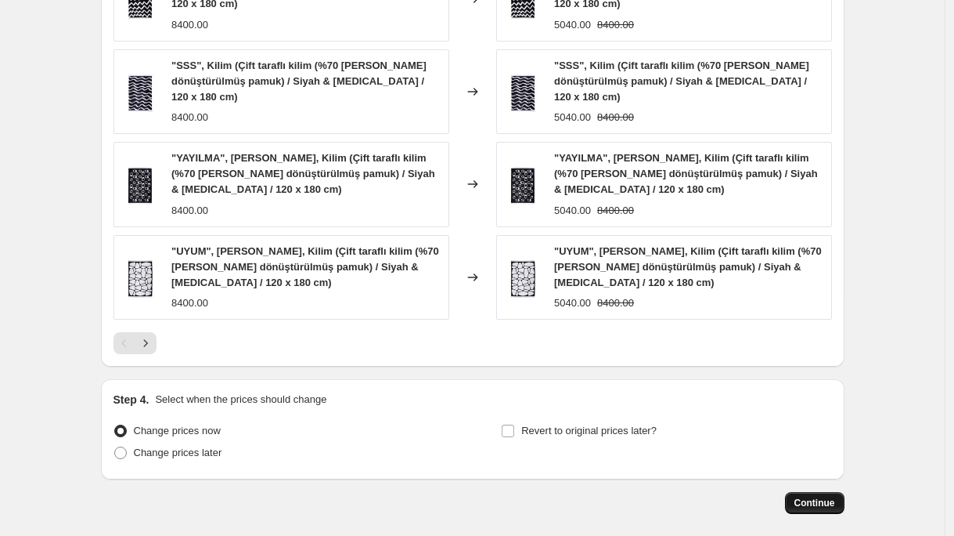
click at [828, 496] on span "Continue" at bounding box center [815, 502] width 41 height 13
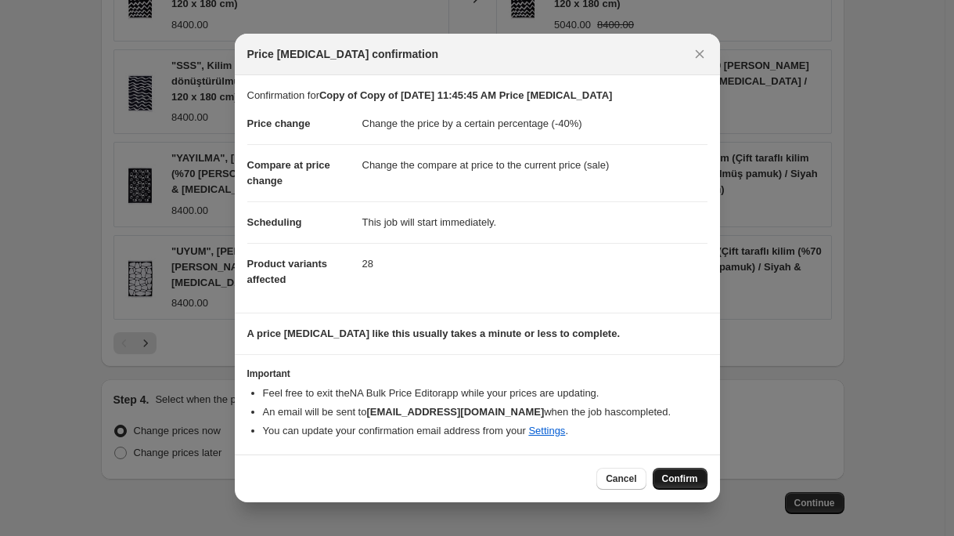
click at [682, 479] on span "Confirm" at bounding box center [680, 478] width 36 height 13
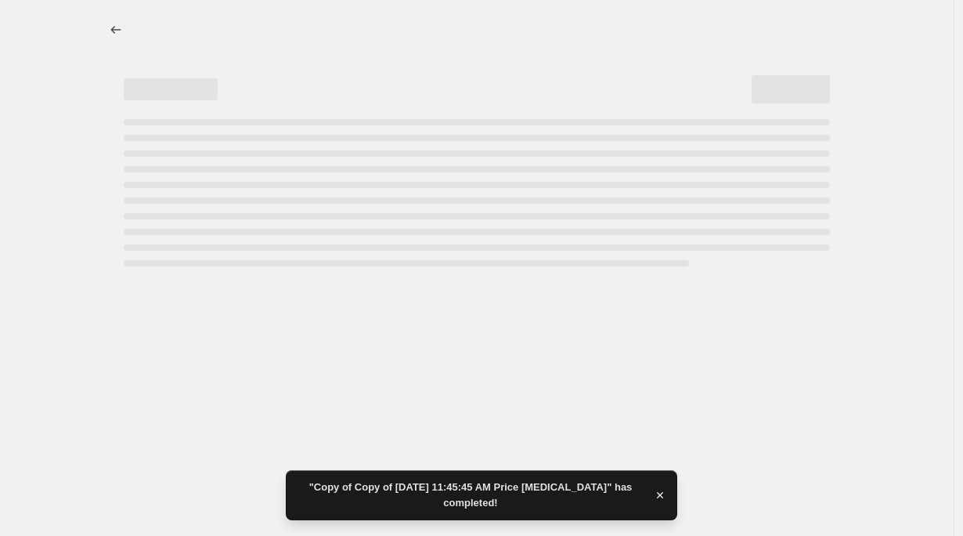
select select "percentage"
select select "collection"
